Goal: Navigation & Orientation: Find specific page/section

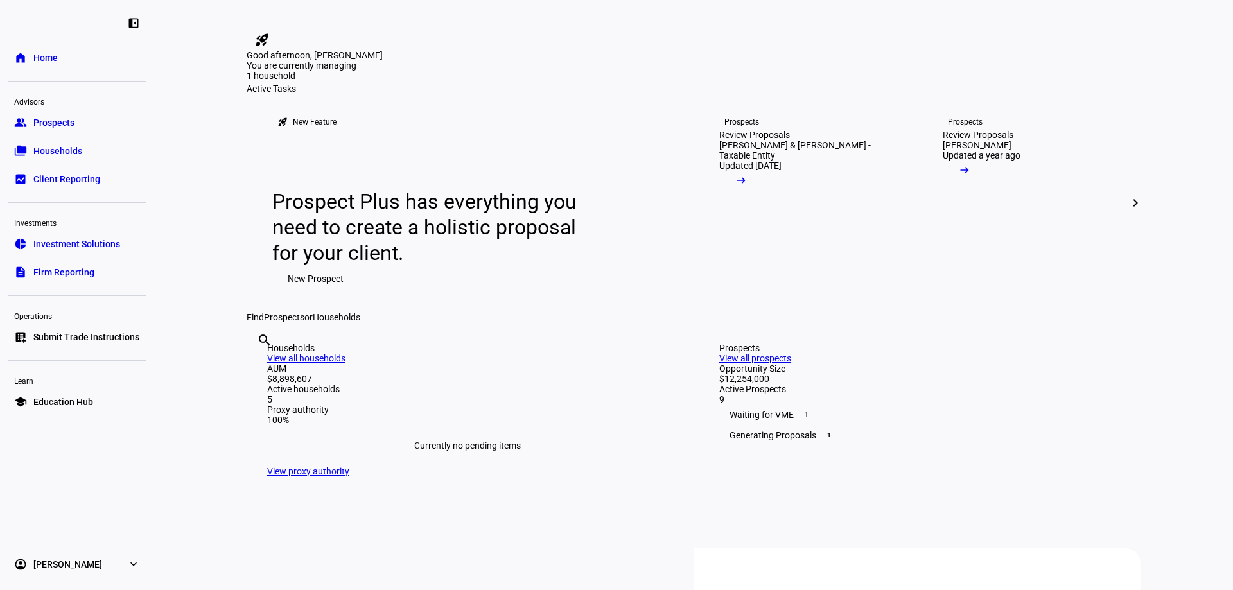
click at [634, 0] on div "Good afternoon, Leslie" at bounding box center [616, 0] width 1233 height 0
click at [46, 161] on link "folder_copy Households" at bounding box center [77, 151] width 139 height 26
